Goal: Find specific page/section: Find specific page/section

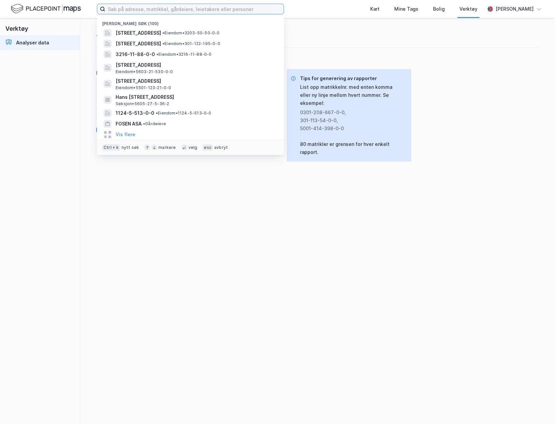
click at [135, 7] on input at bounding box center [194, 9] width 178 height 10
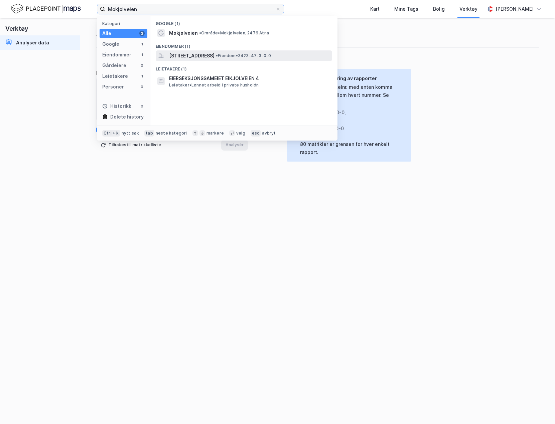
type input "Mokjølveien"
click at [213, 58] on span "[STREET_ADDRESS]" at bounding box center [191, 56] width 45 height 8
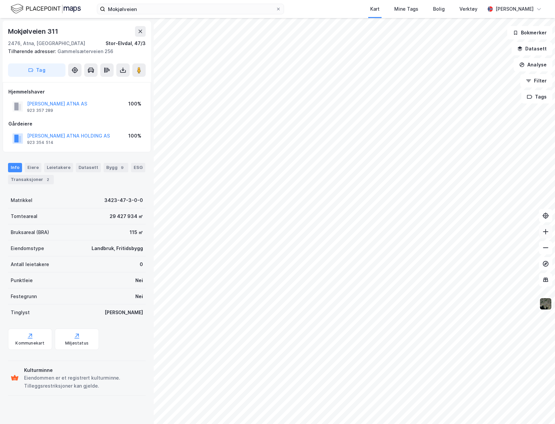
click at [547, 234] on icon at bounding box center [545, 231] width 7 height 7
click at [546, 235] on button at bounding box center [545, 231] width 13 height 13
click at [547, 251] on button at bounding box center [545, 247] width 13 height 13
click at [543, 250] on icon at bounding box center [545, 247] width 7 height 7
click at [547, 231] on icon at bounding box center [545, 231] width 7 height 7
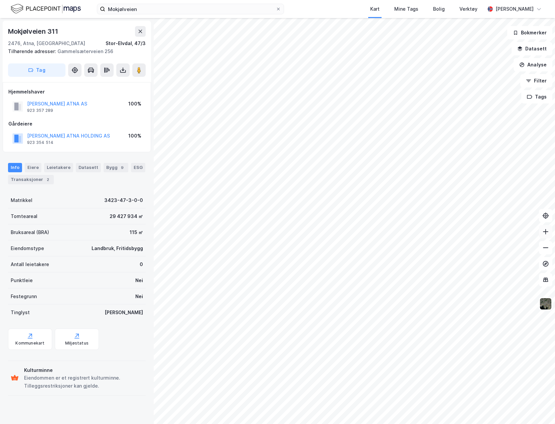
click at [547, 235] on button at bounding box center [545, 231] width 13 height 13
click at [546, 232] on icon at bounding box center [545, 231] width 7 height 7
click at [546, 236] on button at bounding box center [545, 231] width 13 height 13
click at [546, 252] on button at bounding box center [545, 247] width 13 height 13
click at [546, 248] on icon at bounding box center [545, 247] width 7 height 7
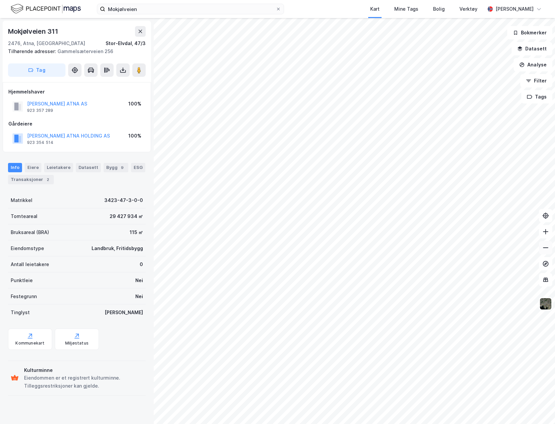
click at [546, 248] on icon at bounding box center [545, 247] width 7 height 7
click at [546, 303] on img at bounding box center [545, 304] width 13 height 13
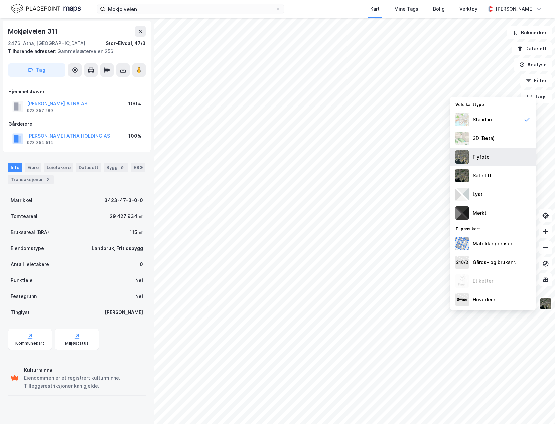
click at [458, 158] on img at bounding box center [461, 156] width 13 height 13
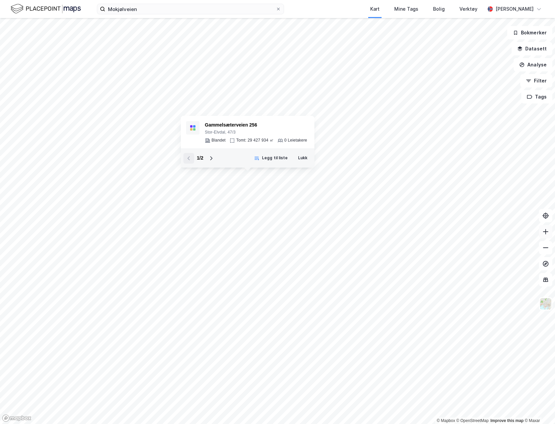
click at [548, 236] on button at bounding box center [545, 231] width 13 height 13
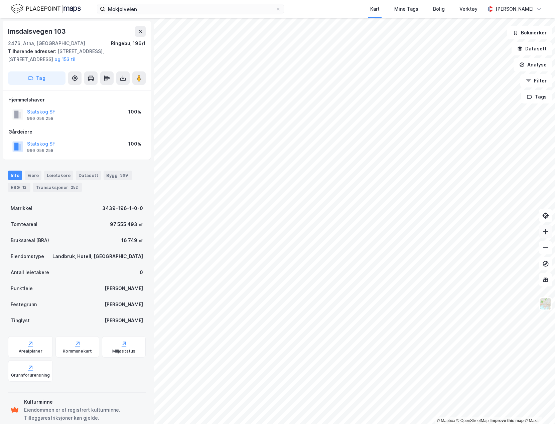
click at [542, 237] on button at bounding box center [545, 231] width 13 height 13
click at [548, 233] on icon at bounding box center [545, 231] width 7 height 7
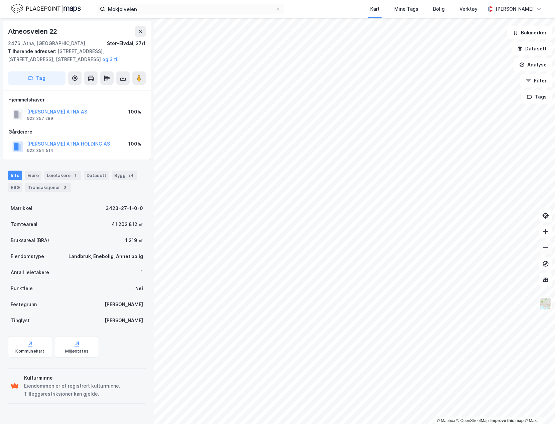
click at [547, 251] on button at bounding box center [545, 247] width 13 height 13
click at [549, 232] on button at bounding box center [545, 231] width 13 height 13
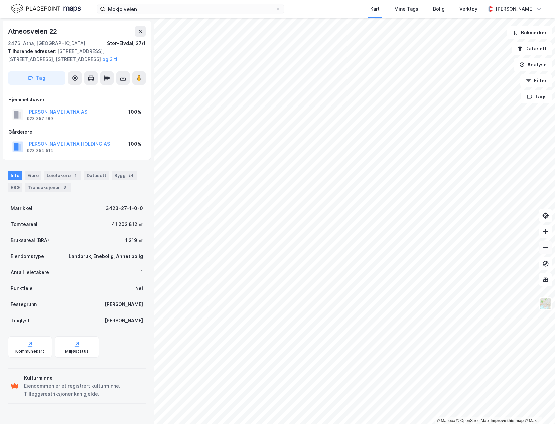
click at [547, 252] on button at bounding box center [545, 247] width 13 height 13
click at [544, 249] on icon at bounding box center [545, 247] width 7 height 7
click at [162, 11] on input "Mokjølveien" at bounding box center [190, 9] width 170 height 10
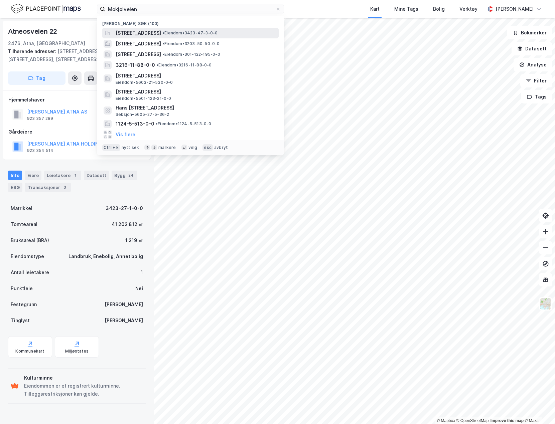
click at [161, 32] on span "[STREET_ADDRESS]" at bounding box center [138, 33] width 45 height 8
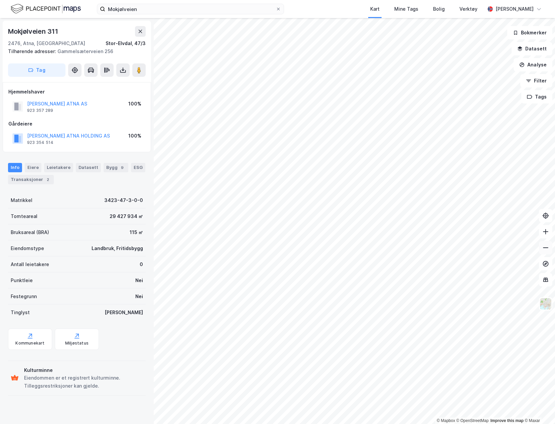
click at [543, 253] on button at bounding box center [545, 247] width 13 height 13
click at [549, 231] on button at bounding box center [545, 231] width 13 height 13
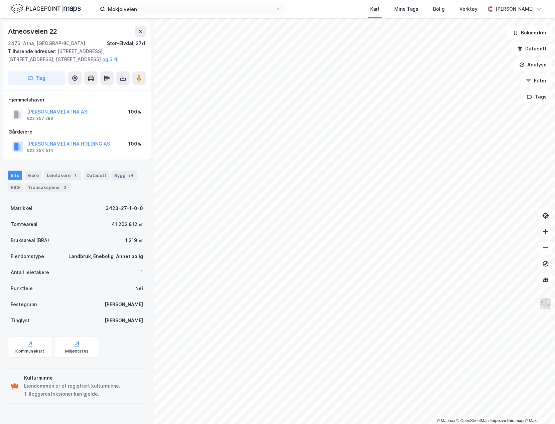
click at [550, 236] on button at bounding box center [545, 231] width 13 height 13
click at [546, 247] on icon at bounding box center [545, 247] width 7 height 7
click at [547, 237] on button at bounding box center [545, 231] width 13 height 13
click at [543, 235] on button at bounding box center [545, 231] width 13 height 13
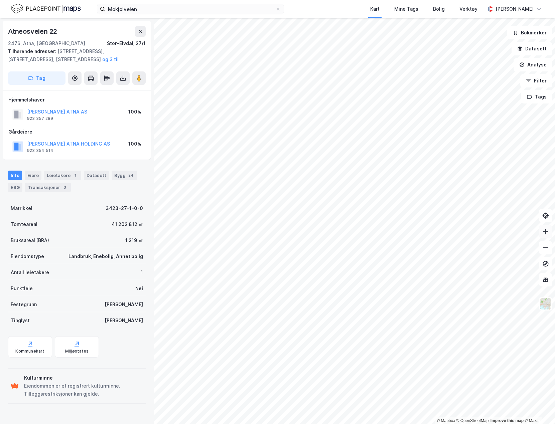
click at [549, 230] on button at bounding box center [545, 231] width 13 height 13
click at [548, 230] on icon at bounding box center [545, 231] width 7 height 7
click at [545, 233] on icon at bounding box center [545, 231] width 7 height 7
click at [542, 248] on icon at bounding box center [545, 247] width 7 height 7
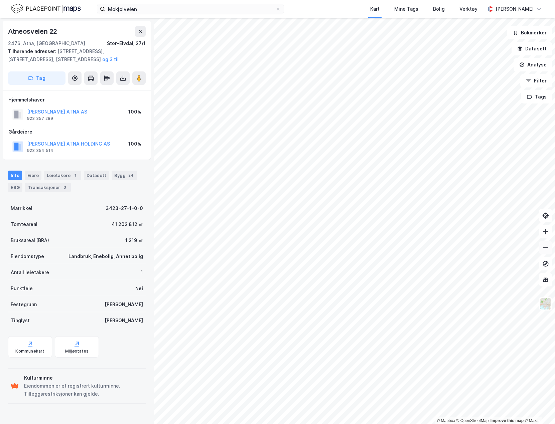
click at [542, 248] on icon at bounding box center [545, 247] width 7 height 7
